Goal: Transaction & Acquisition: Purchase product/service

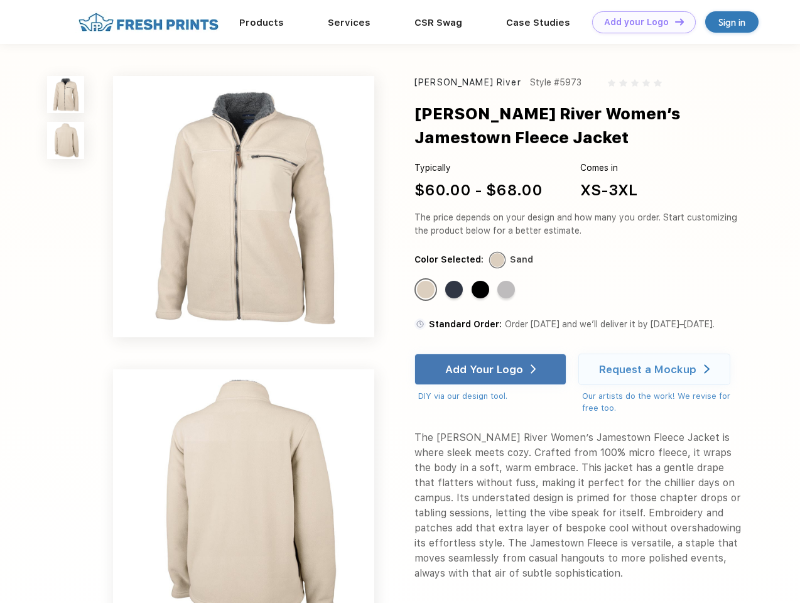
click at [640, 22] on link "Add your Logo Design Tool" at bounding box center [644, 22] width 104 height 22
click at [0, 0] on div "Design Tool" at bounding box center [0, 0] width 0 height 0
click at [674, 21] on link "Add your Logo Design Tool" at bounding box center [644, 22] width 104 height 22
click at [66, 94] on img at bounding box center [65, 94] width 37 height 37
click at [66, 141] on img at bounding box center [65, 140] width 37 height 37
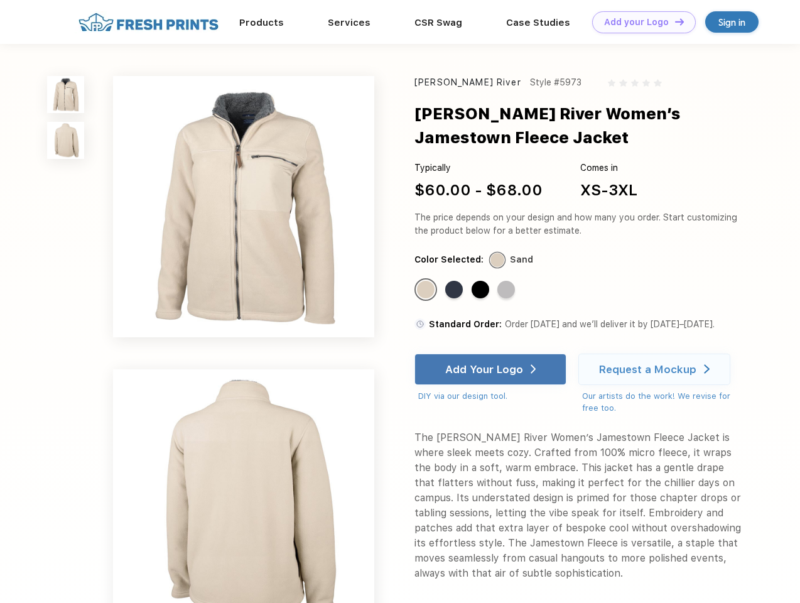
click at [427, 290] on div "Standard Color" at bounding box center [426, 290] width 18 height 18
click at [455, 290] on div "Standard Color" at bounding box center [454, 290] width 18 height 18
click at [482, 290] on div "Standard Color" at bounding box center [481, 290] width 18 height 18
click at [508, 290] on div "Standard Color" at bounding box center [507, 290] width 18 height 18
click at [492, 369] on div "Add Your Logo" at bounding box center [484, 369] width 78 height 13
